Goal: Check status: Check status

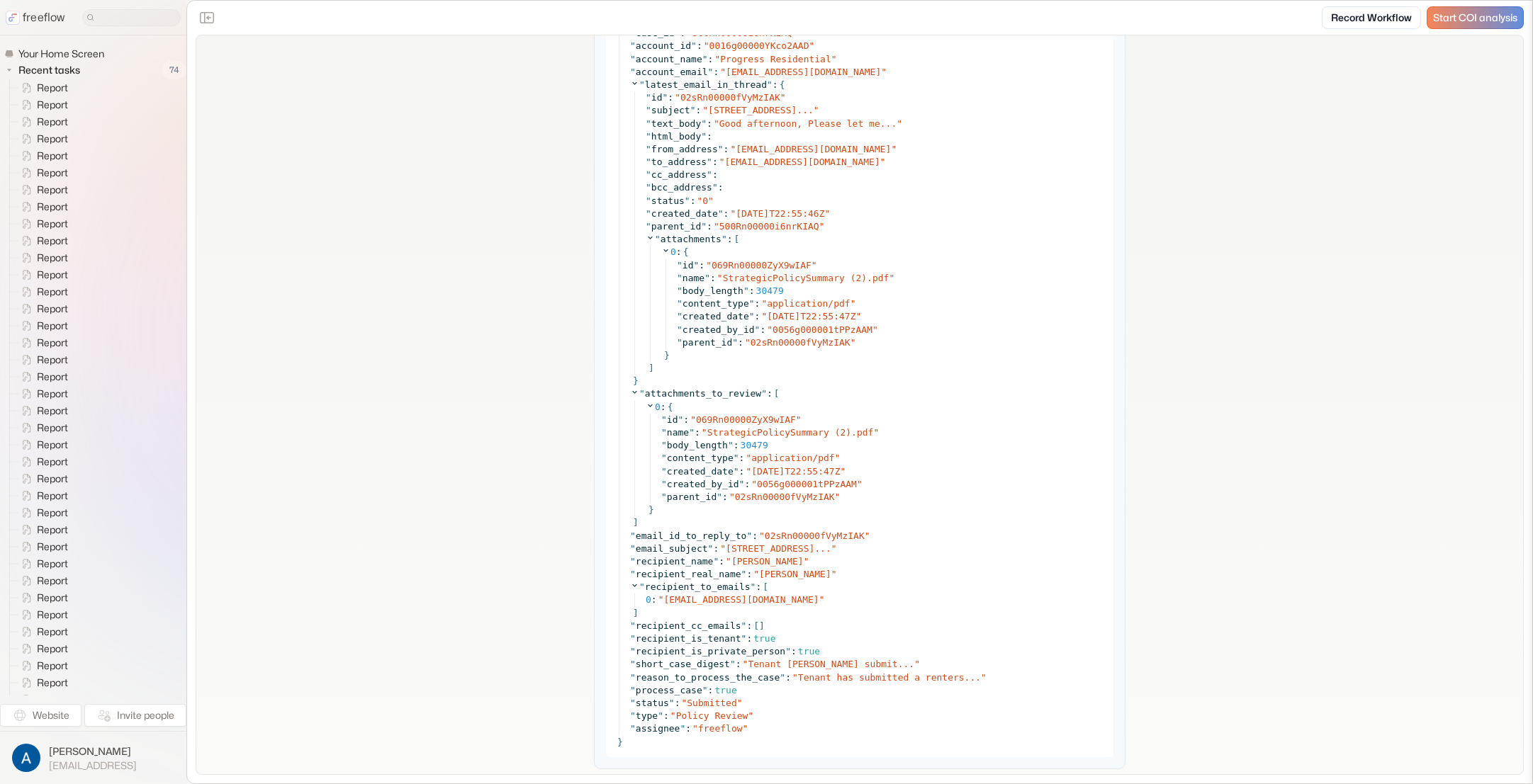
scroll to position [1474, 0]
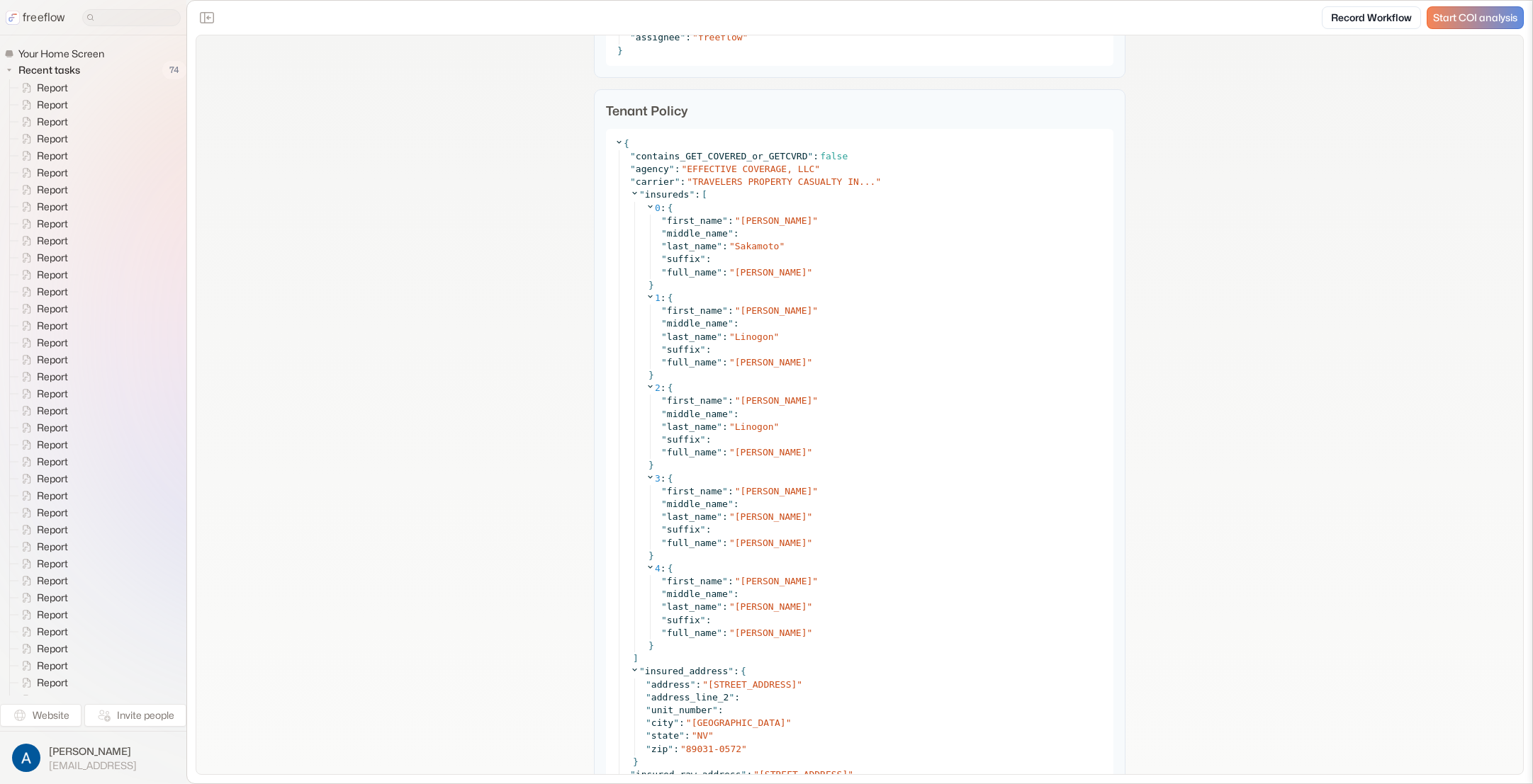
scroll to position [2100, 0]
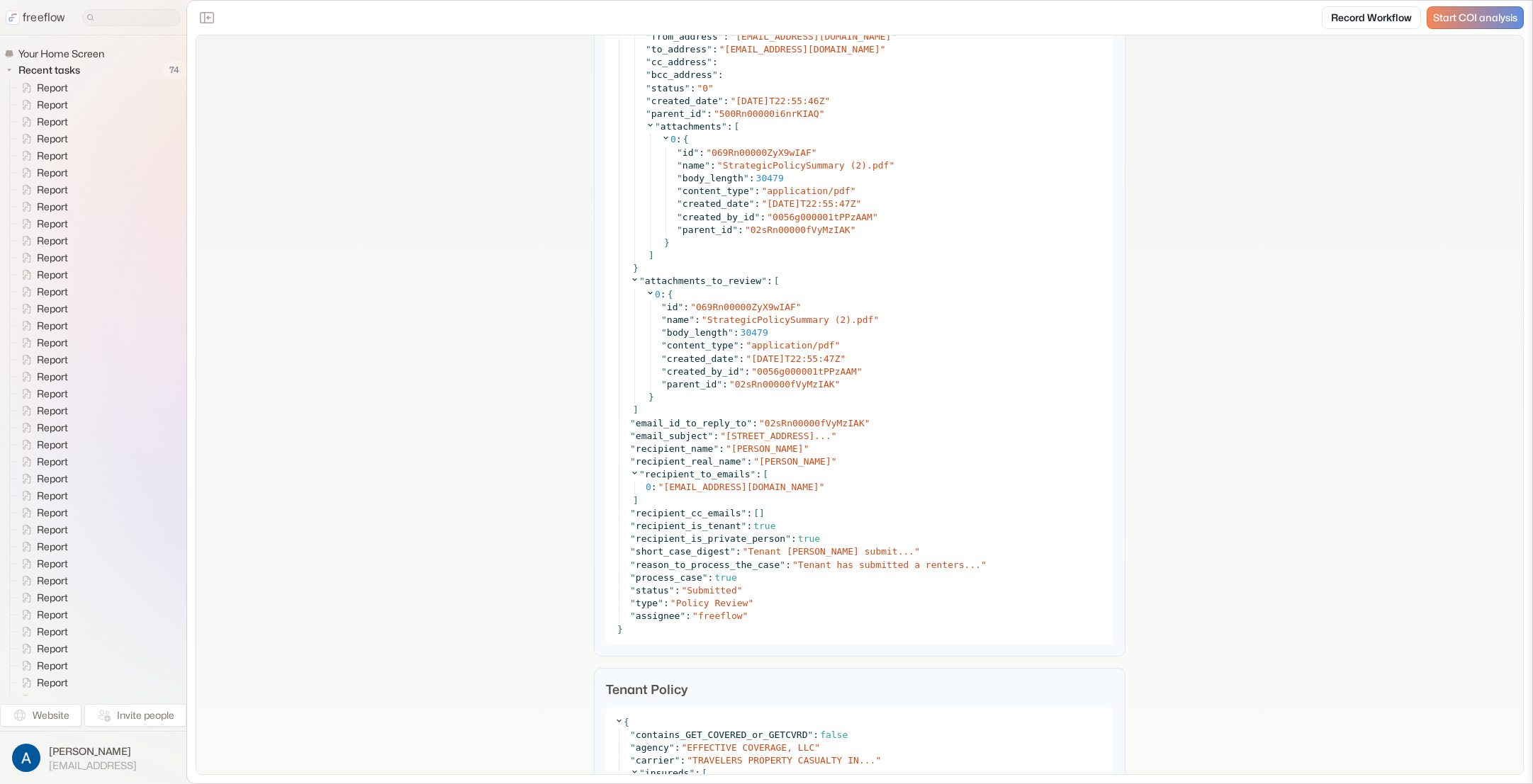
scroll to position [975, 0]
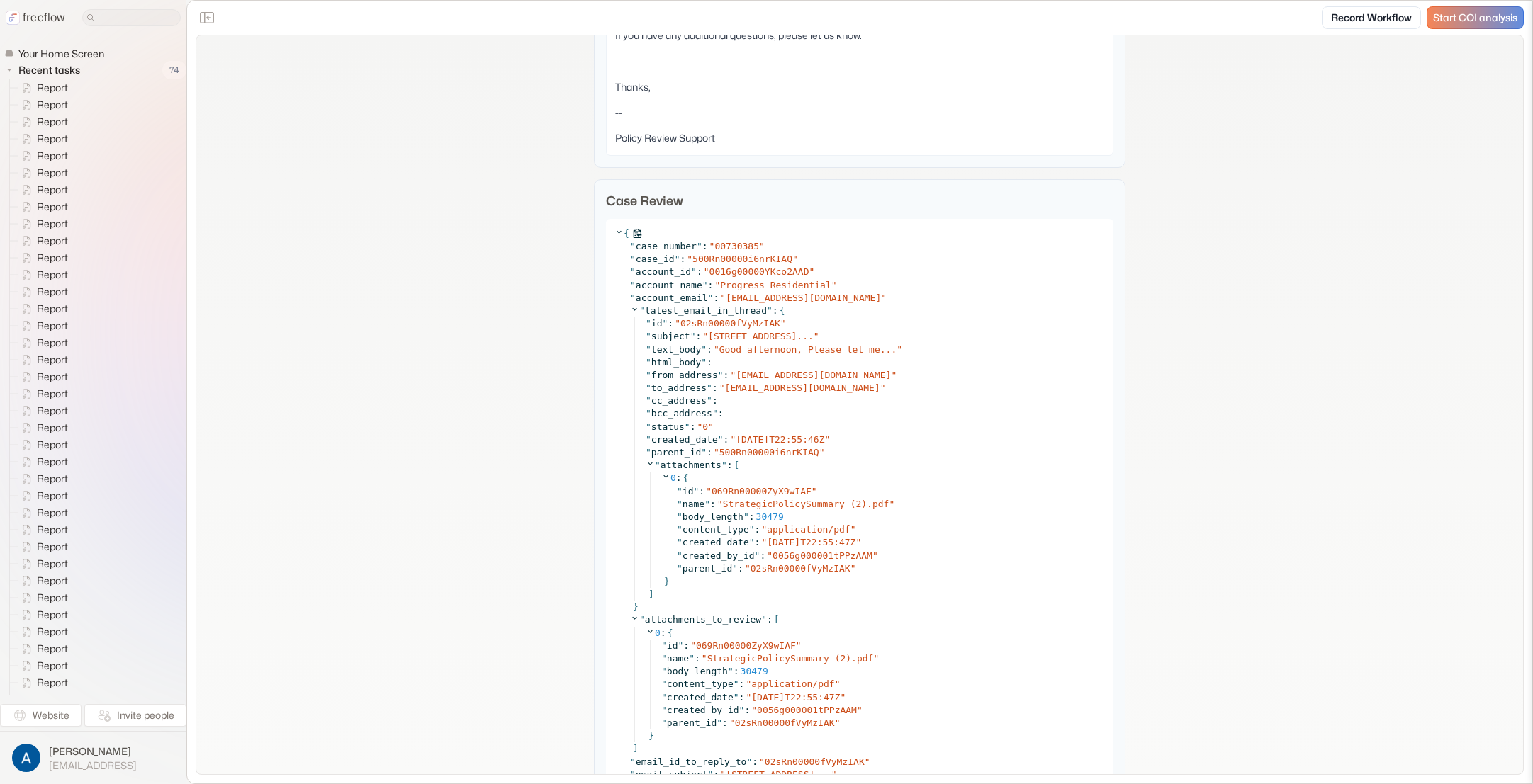
click at [615, 232] on icon at bounding box center [619, 231] width 10 height 10
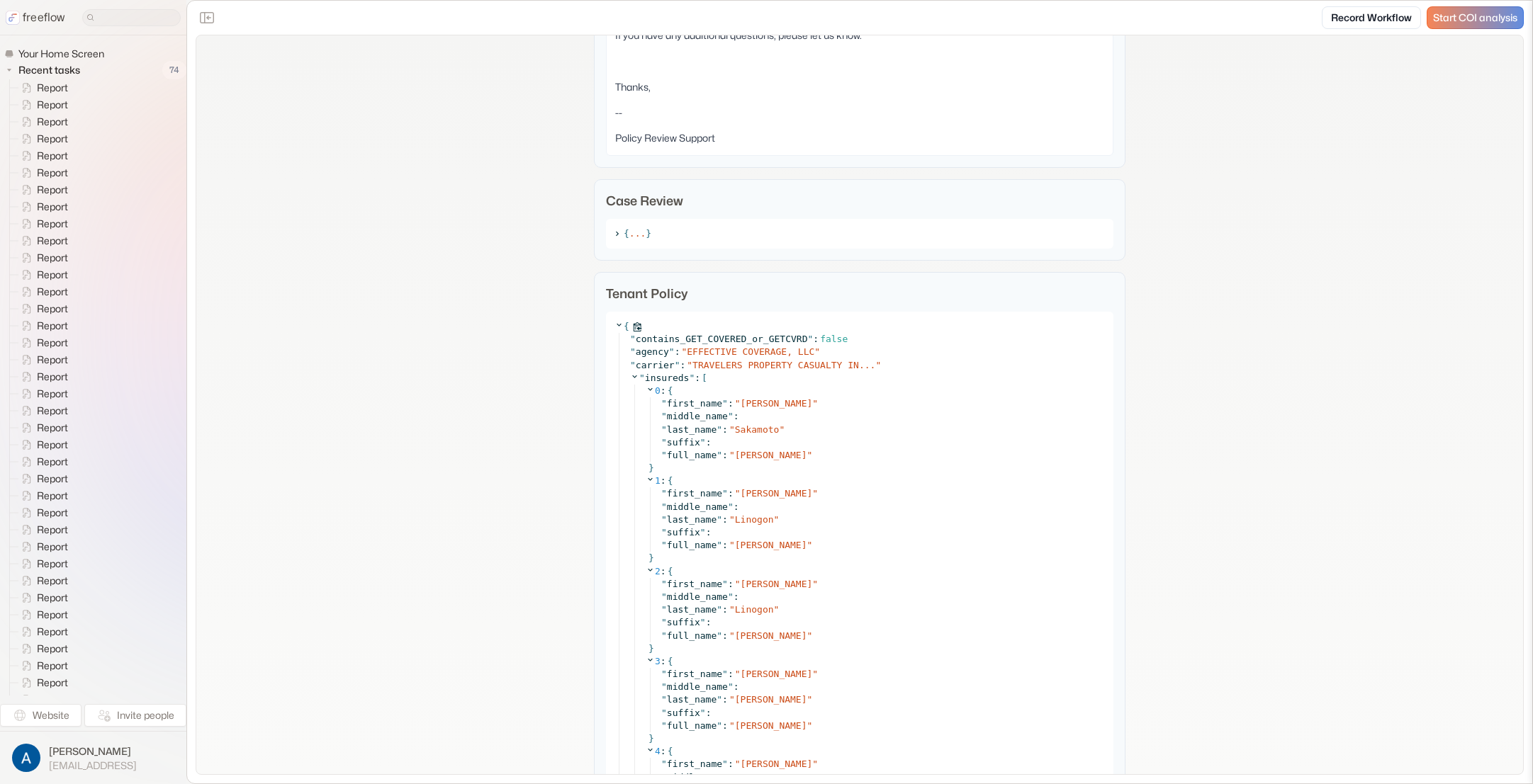
click at [615, 326] on icon at bounding box center [619, 325] width 10 height 10
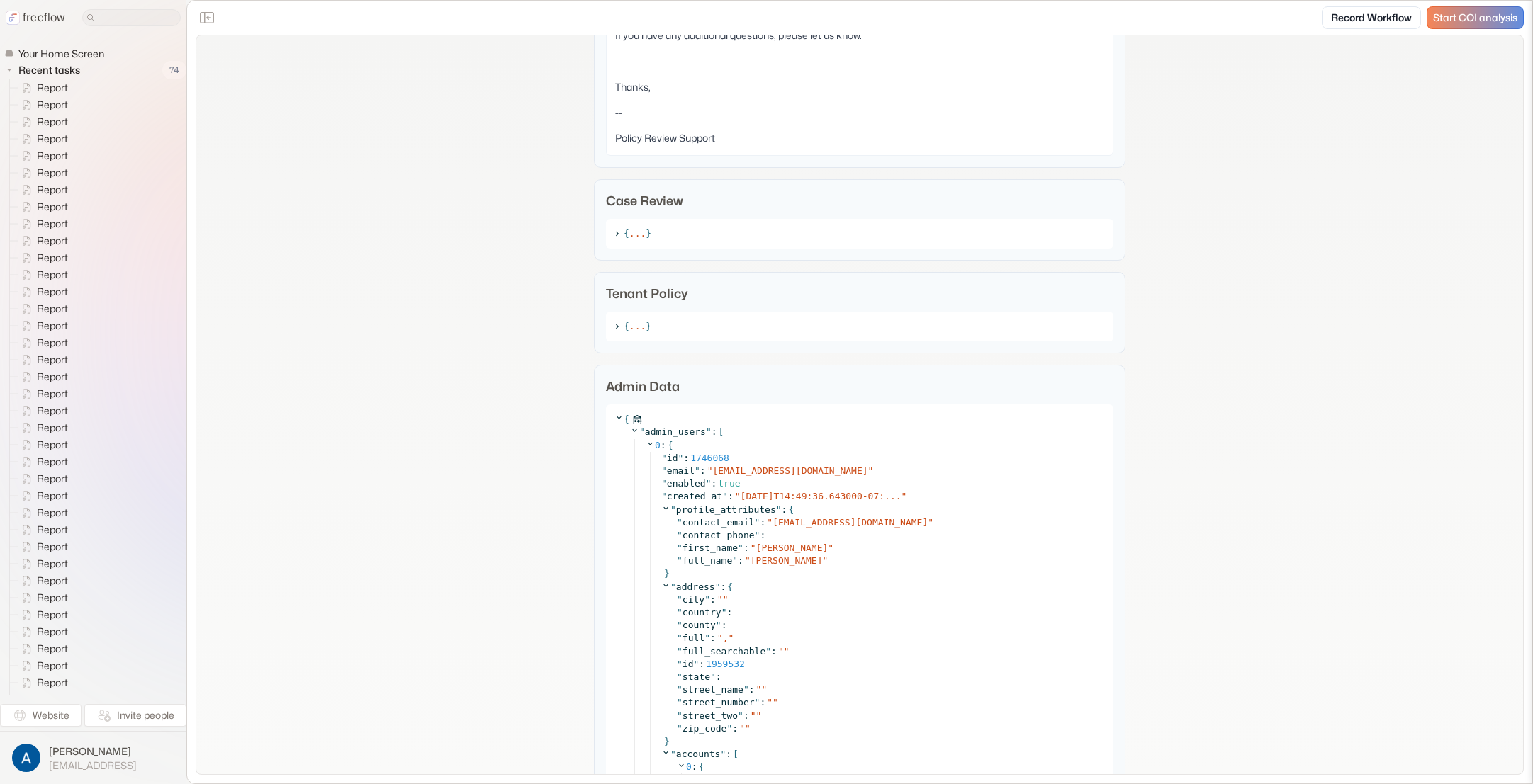
click at [615, 415] on icon at bounding box center [619, 418] width 10 height 10
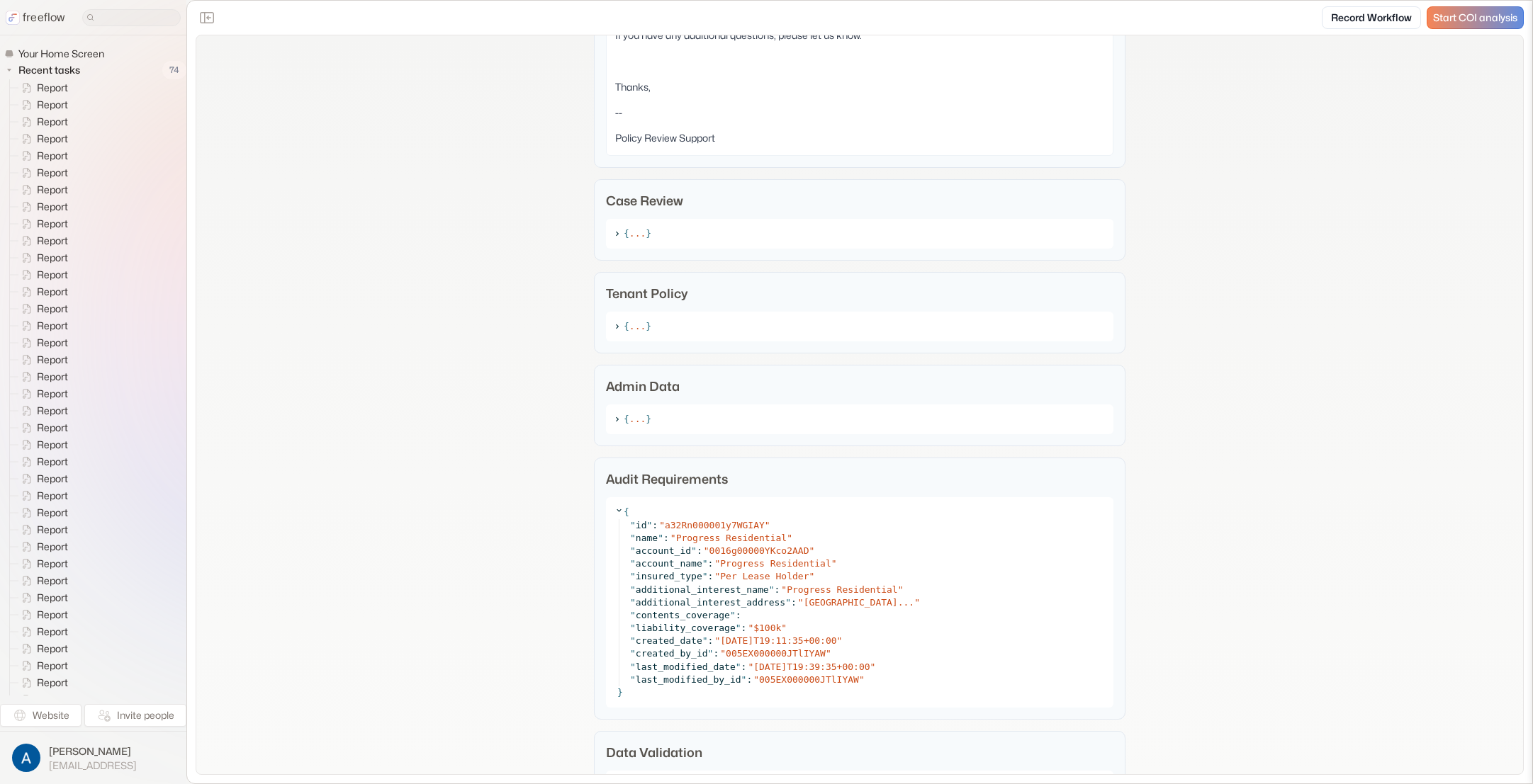
click at [439, 358] on div "**********" at bounding box center [860, 528] width 1327 height 2937
